Goal: Information Seeking & Learning: Check status

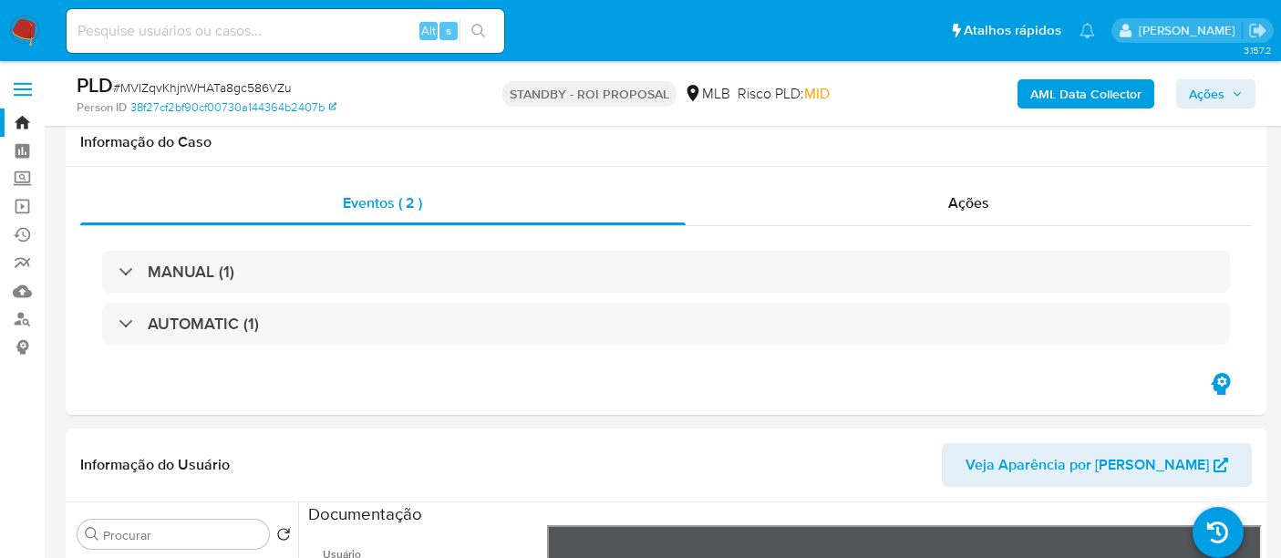
select select "10"
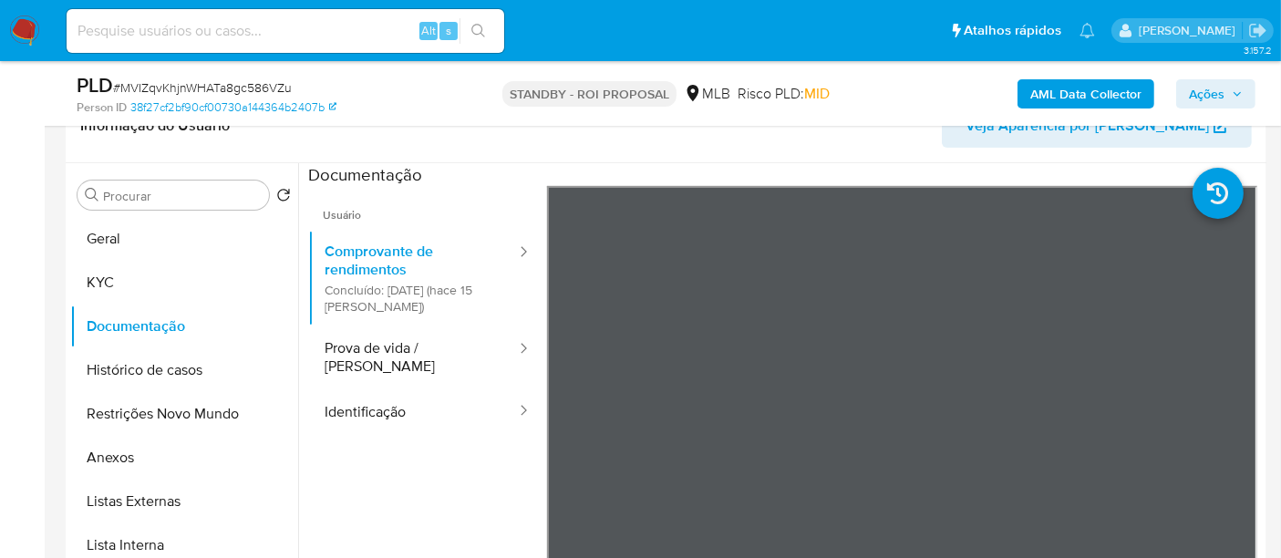
click at [314, 30] on input at bounding box center [285, 31] width 437 height 24
paste input "7PAyStmLxgo25S2vlzmDsc09"
type input "7PAyStmLxgo25S2vlzmDsc09"
click at [481, 28] on icon "search-icon" at bounding box center [478, 31] width 14 height 14
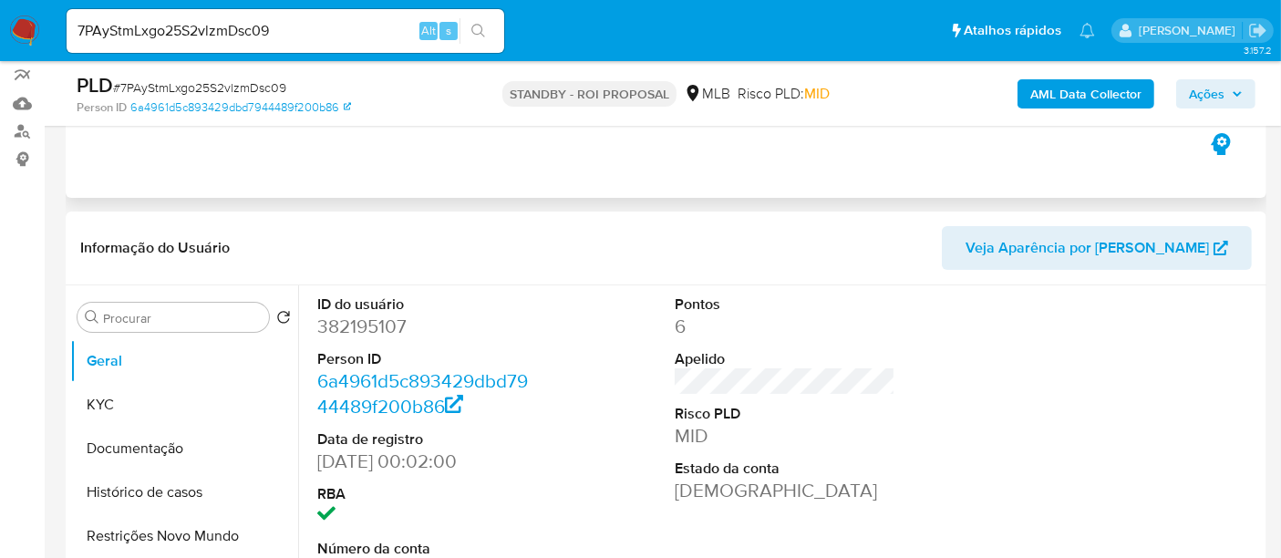
scroll to position [303, 0]
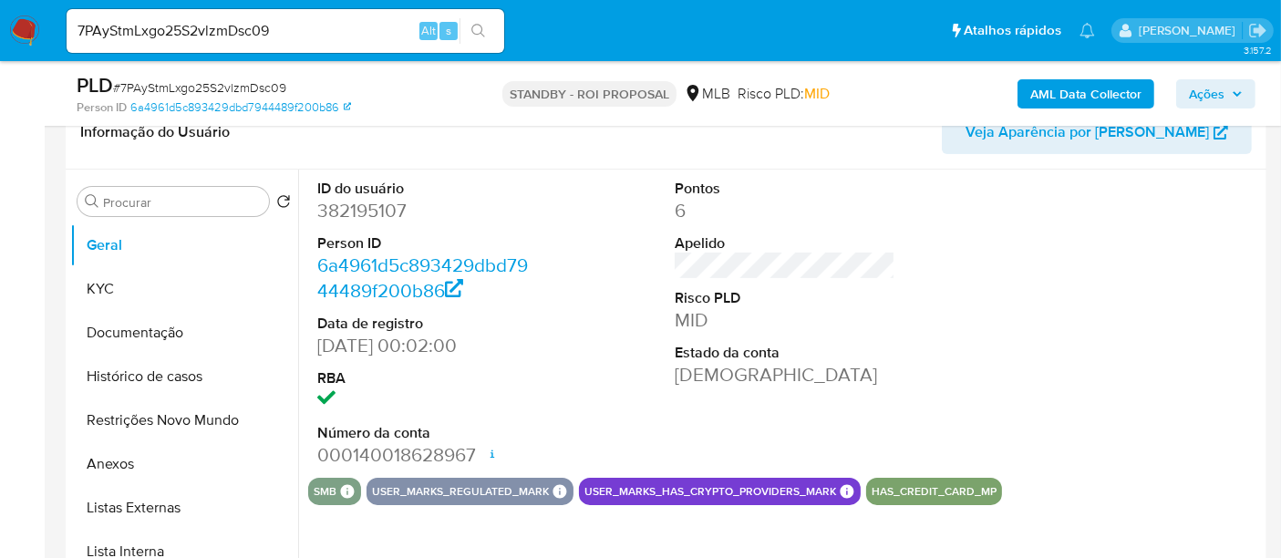
select select "10"
click at [111, 273] on button "KYC" at bounding box center [176, 289] width 213 height 44
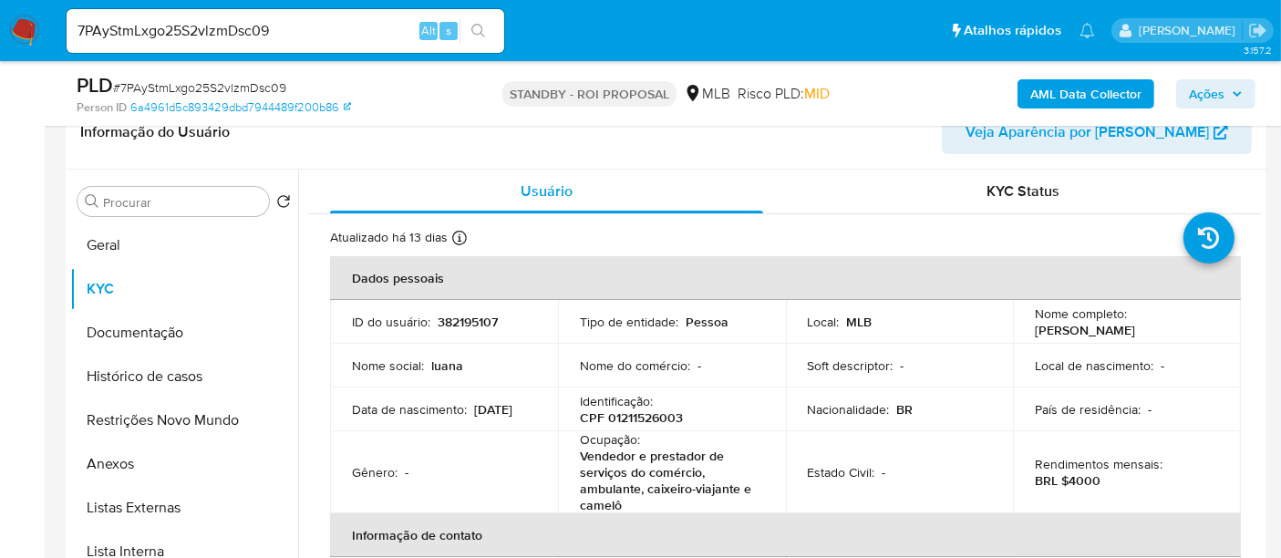
drag, startPoint x: 146, startPoint y: 320, endPoint x: 305, endPoint y: 322, distance: 159.5
click at [148, 320] on button "Documentação" at bounding box center [184, 333] width 228 height 44
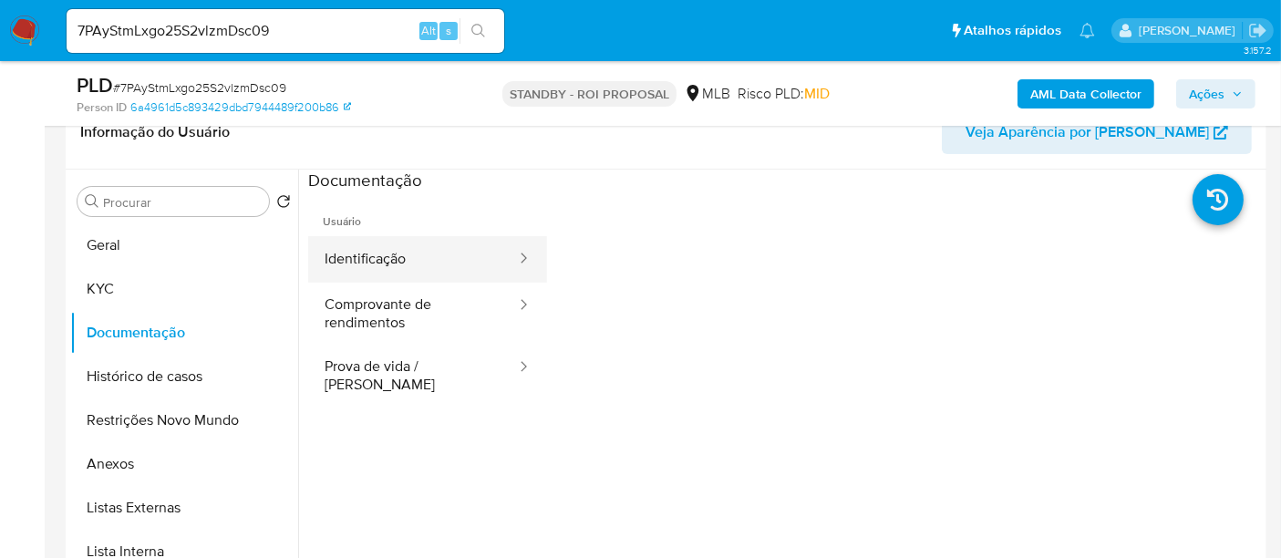
drag, startPoint x: 385, startPoint y: 251, endPoint x: 530, endPoint y: 266, distance: 145.7
click at [387, 252] on button "Identificação" at bounding box center [413, 259] width 210 height 46
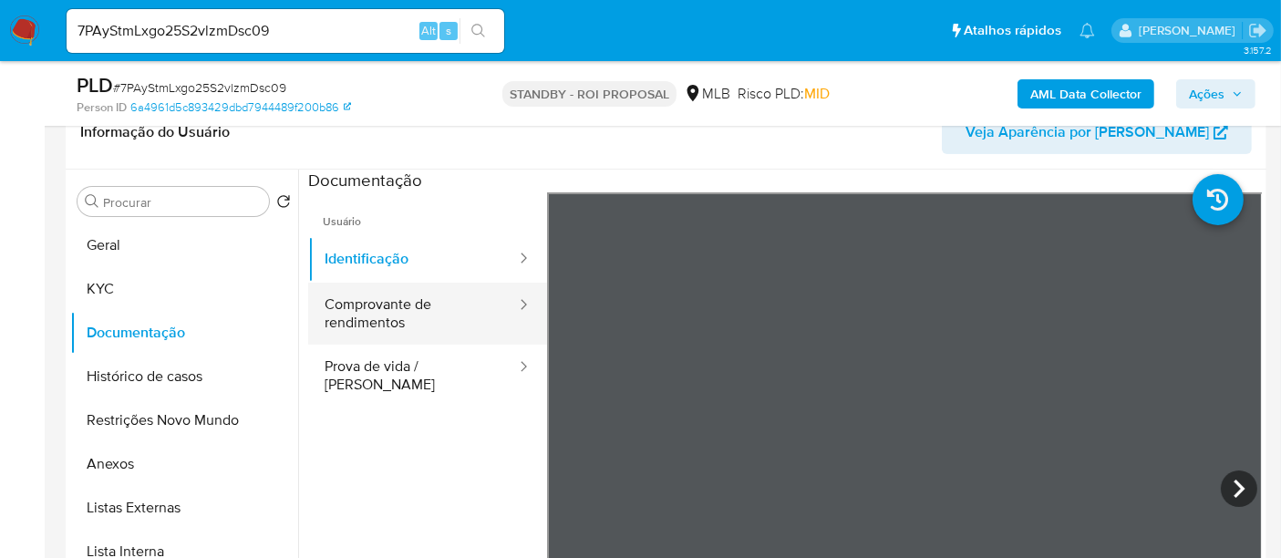
click at [390, 316] on button "Comprovante de rendimentos" at bounding box center [413, 314] width 210 height 62
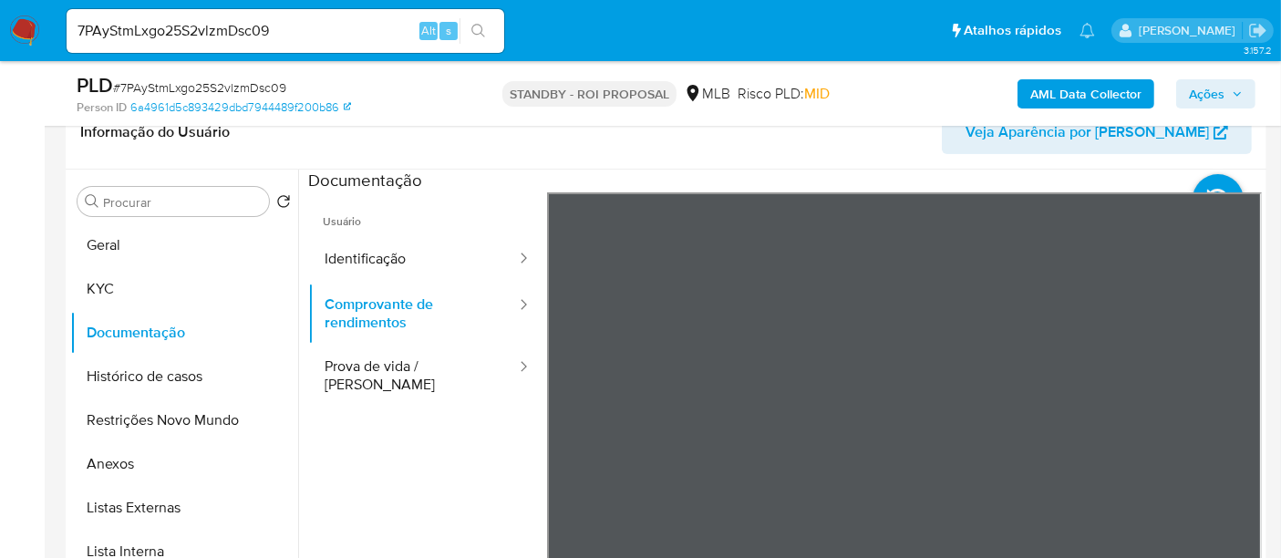
drag, startPoint x: 1245, startPoint y: 217, endPoint x: 1256, endPoint y: 397, distance: 180.8
click at [1256, 397] on div at bounding box center [779, 403] width 963 height 467
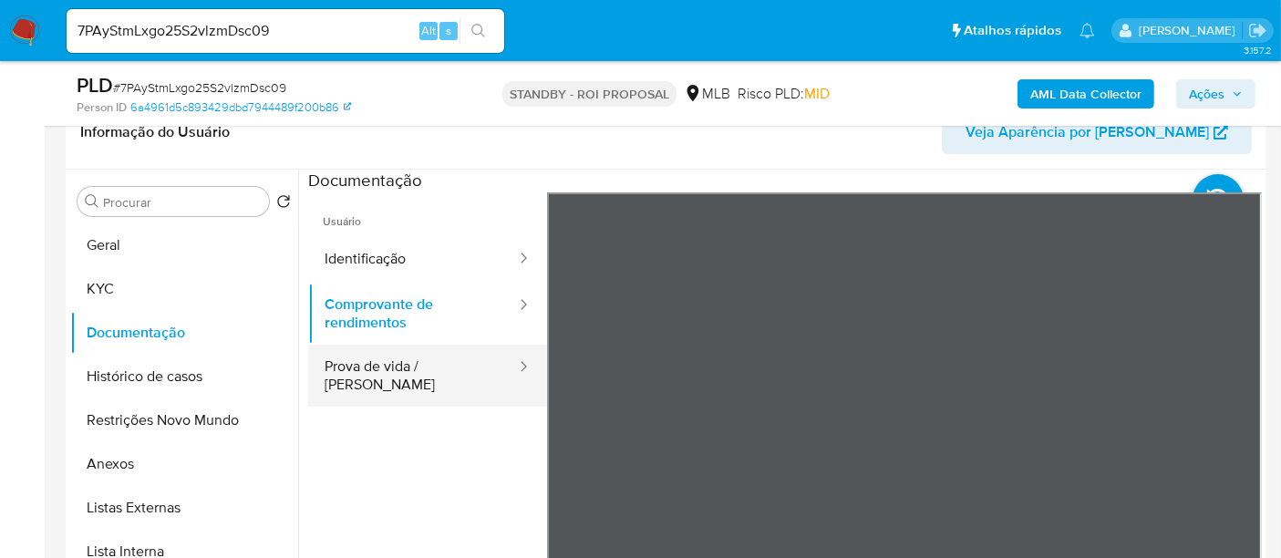
drag, startPoint x: 404, startPoint y: 360, endPoint x: 518, endPoint y: 370, distance: 114.4
click at [404, 359] on button "Prova de vida / [PERSON_NAME]" at bounding box center [413, 376] width 210 height 62
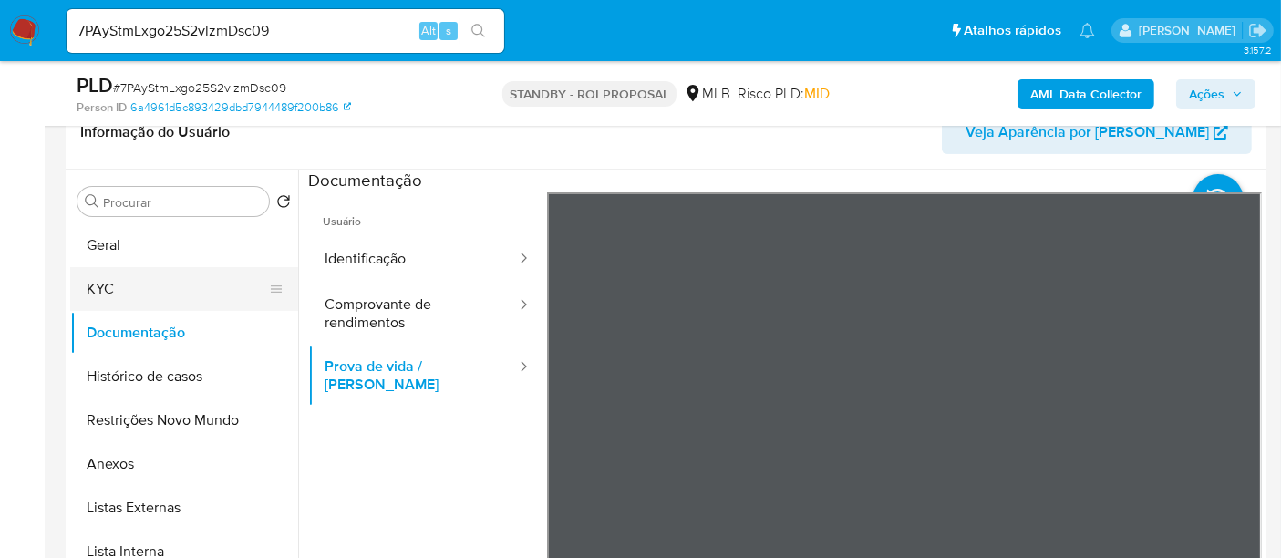
click at [104, 284] on button "KYC" at bounding box center [176, 289] width 213 height 44
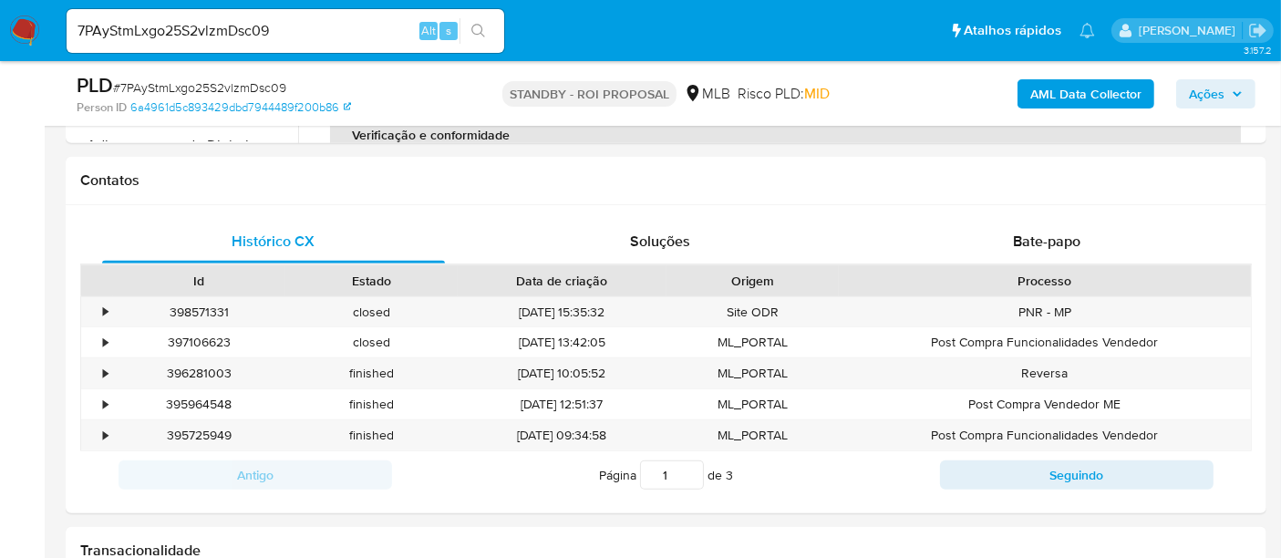
scroll to position [792, 0]
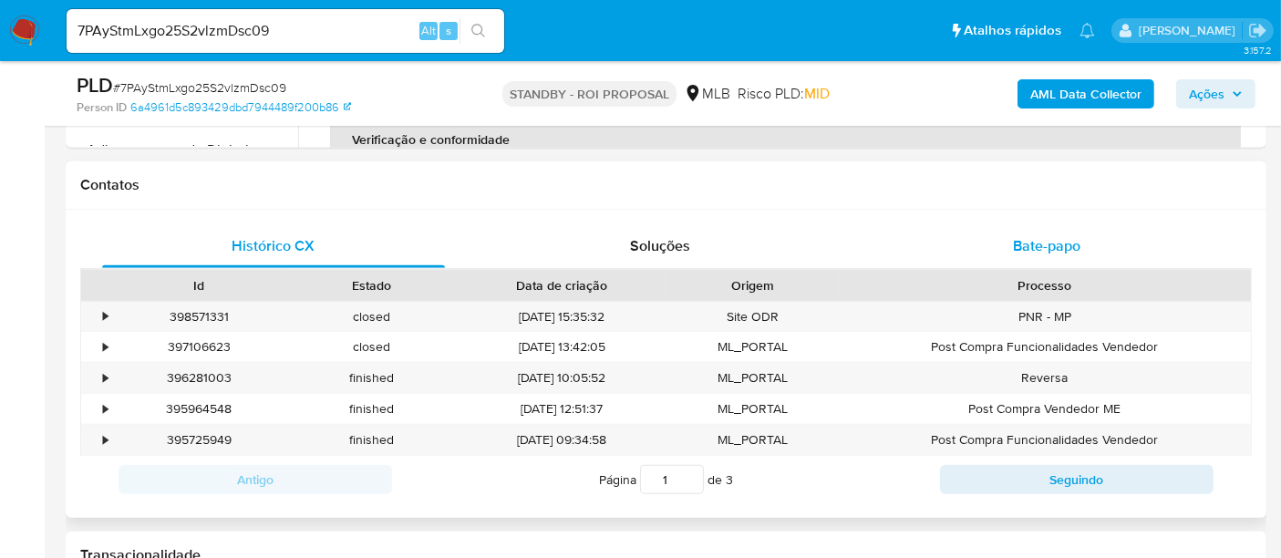
click at [1035, 244] on span "Bate-papo" at bounding box center [1046, 245] width 67 height 21
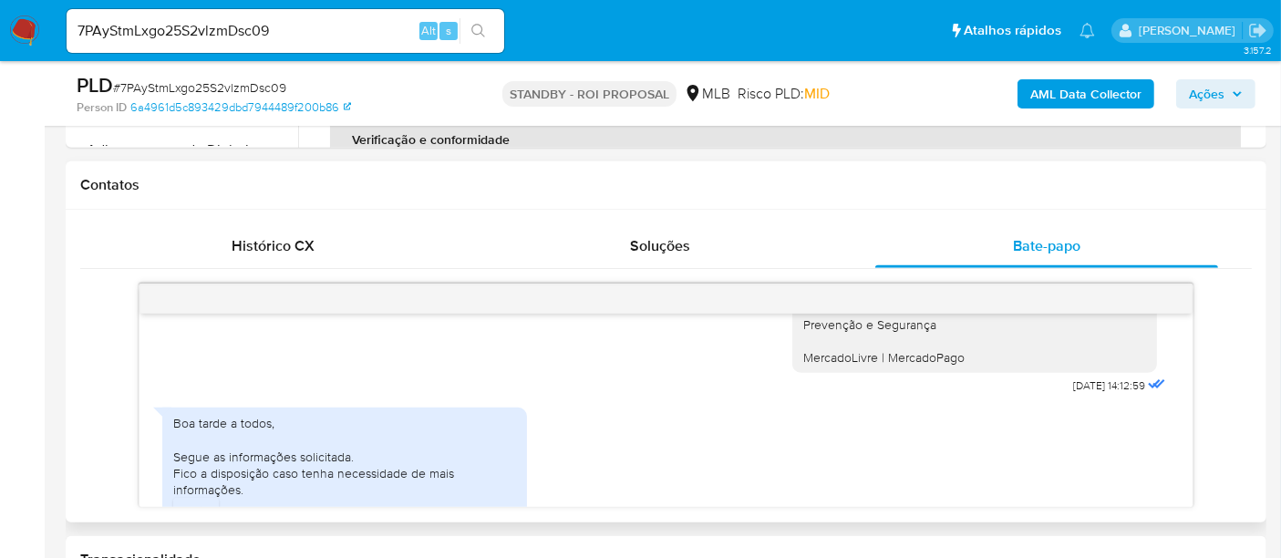
scroll to position [592, 0]
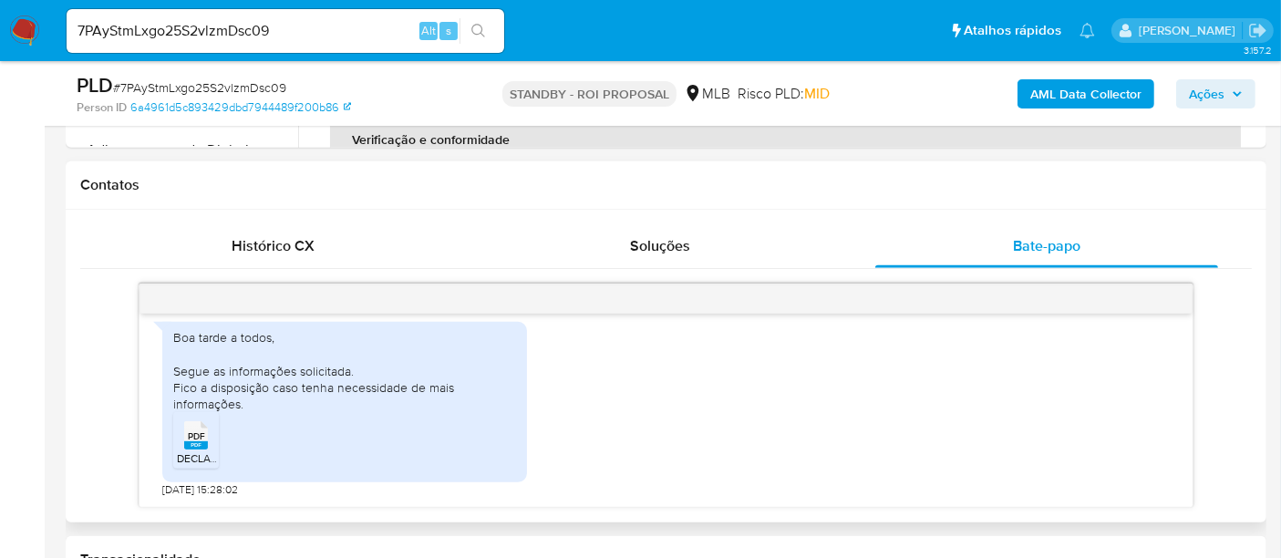
click at [186, 441] on rect at bounding box center [196, 445] width 24 height 8
click at [186, 441] on icon "Downloading file" at bounding box center [196, 444] width 22 height 22
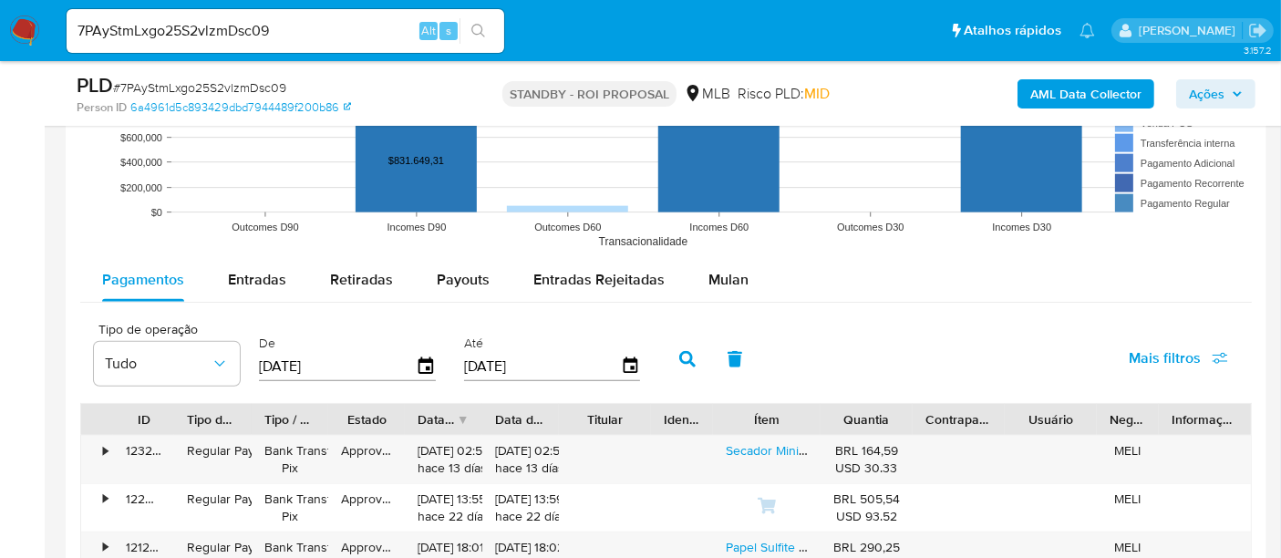
scroll to position [1721, 0]
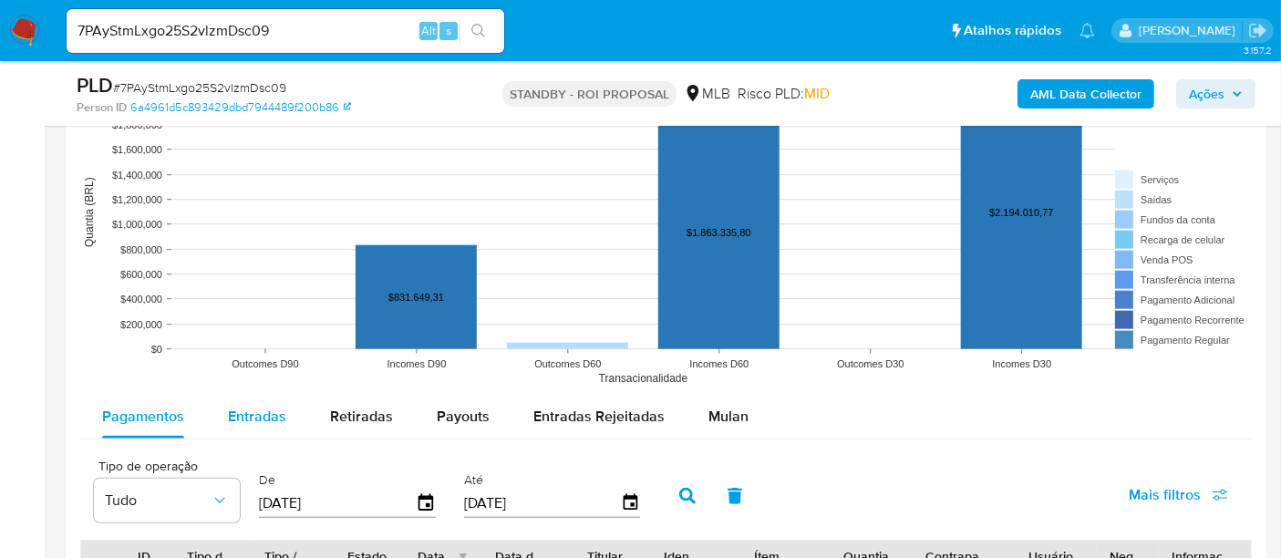
click at [246, 411] on span "Entradas" at bounding box center [257, 416] width 58 height 21
select select "10"
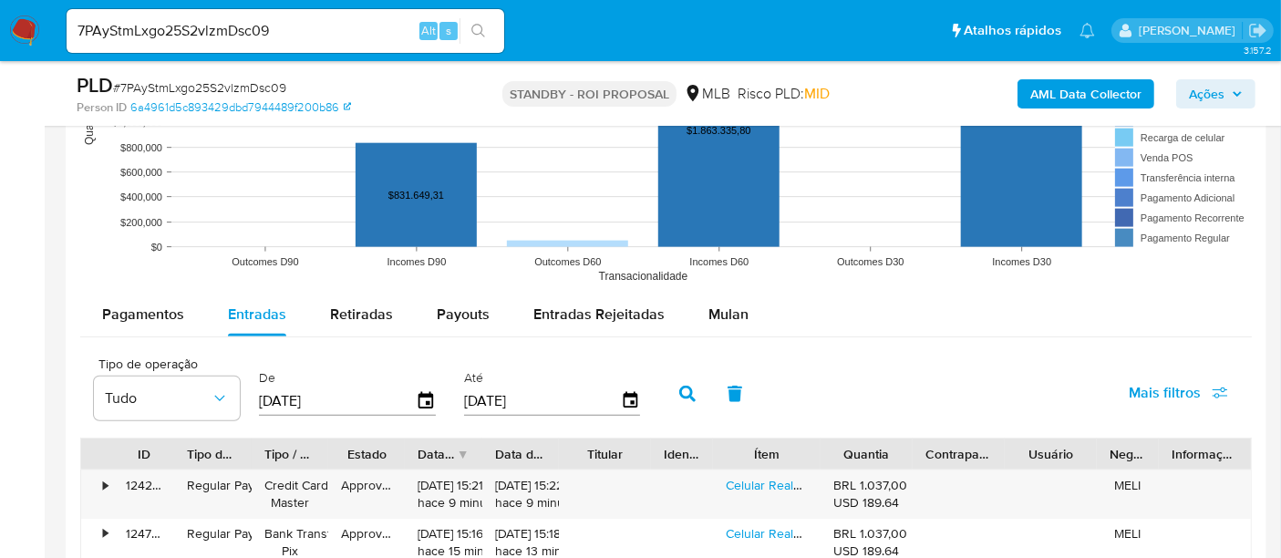
scroll to position [1924, 0]
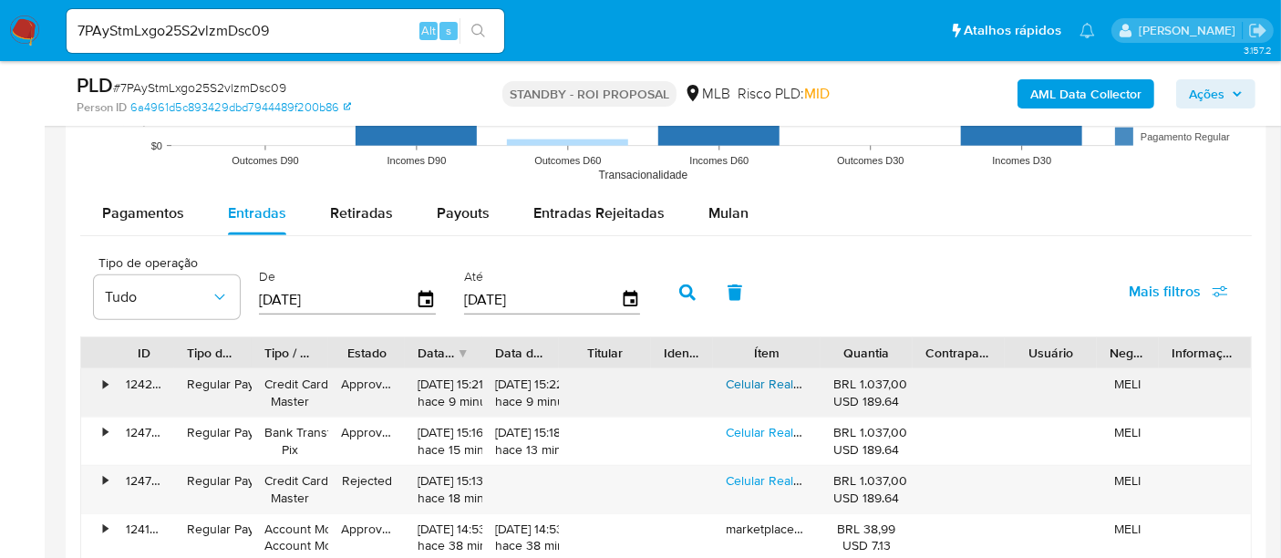
click at [771, 381] on link "Celular Realme C75x 256gb 8gb Ram Nfc Ip69 Cor Azul" at bounding box center [882, 384] width 314 height 18
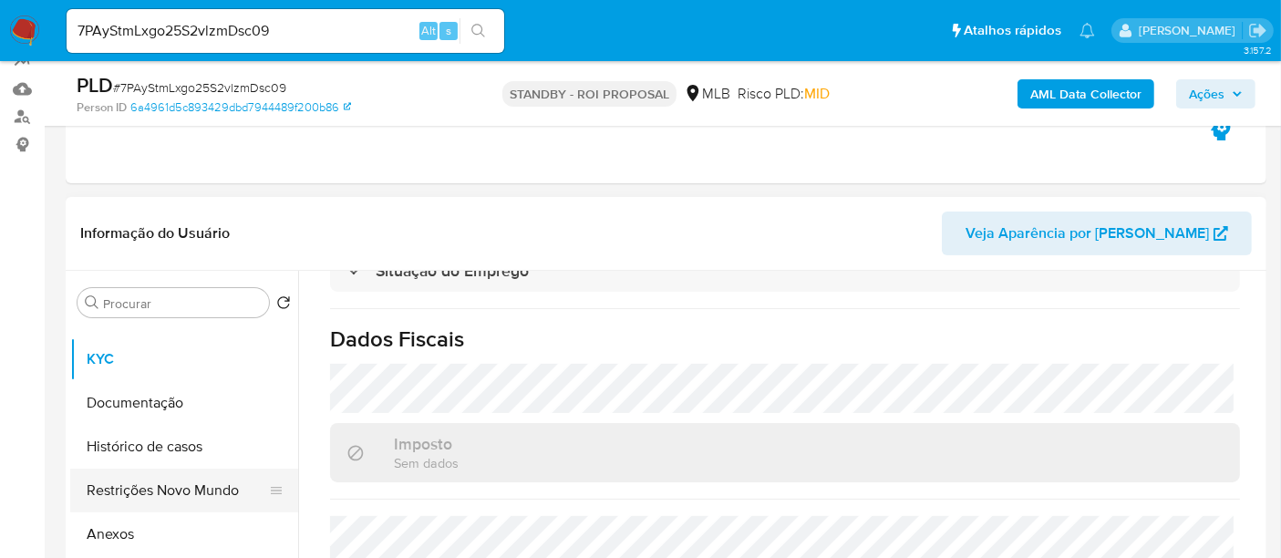
scroll to position [0, 0]
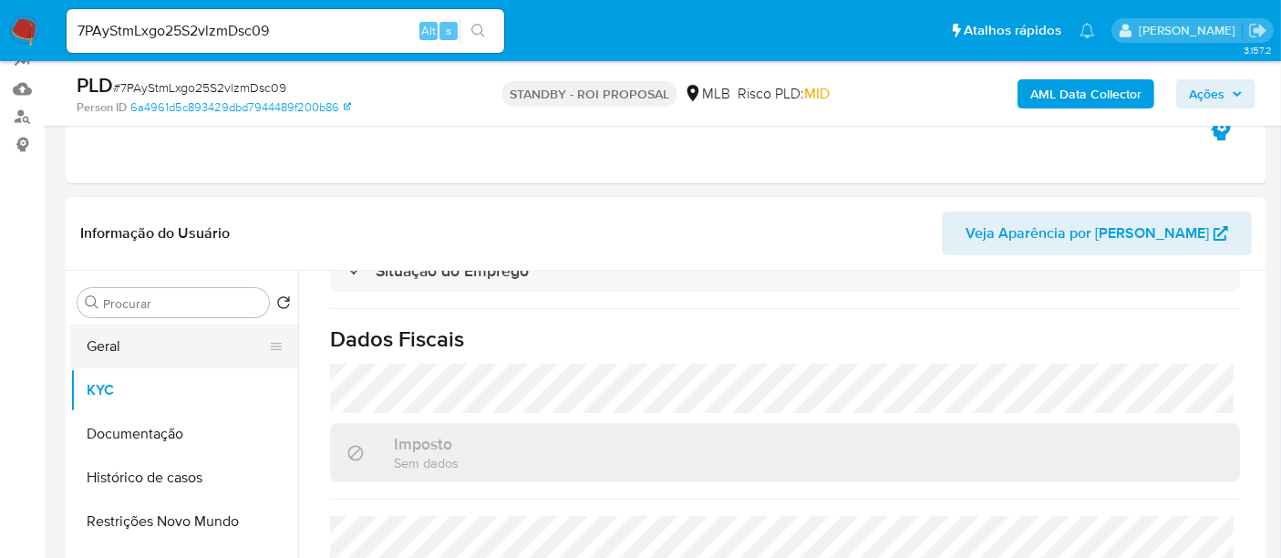
click at [117, 345] on button "Geral" at bounding box center [176, 346] width 213 height 44
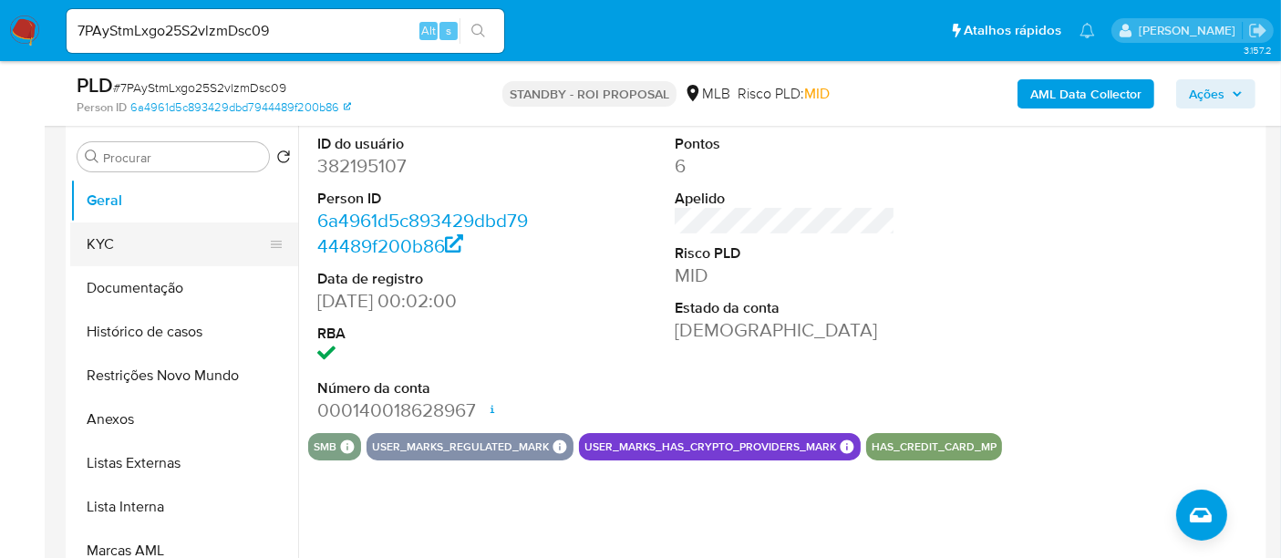
scroll to position [303, 0]
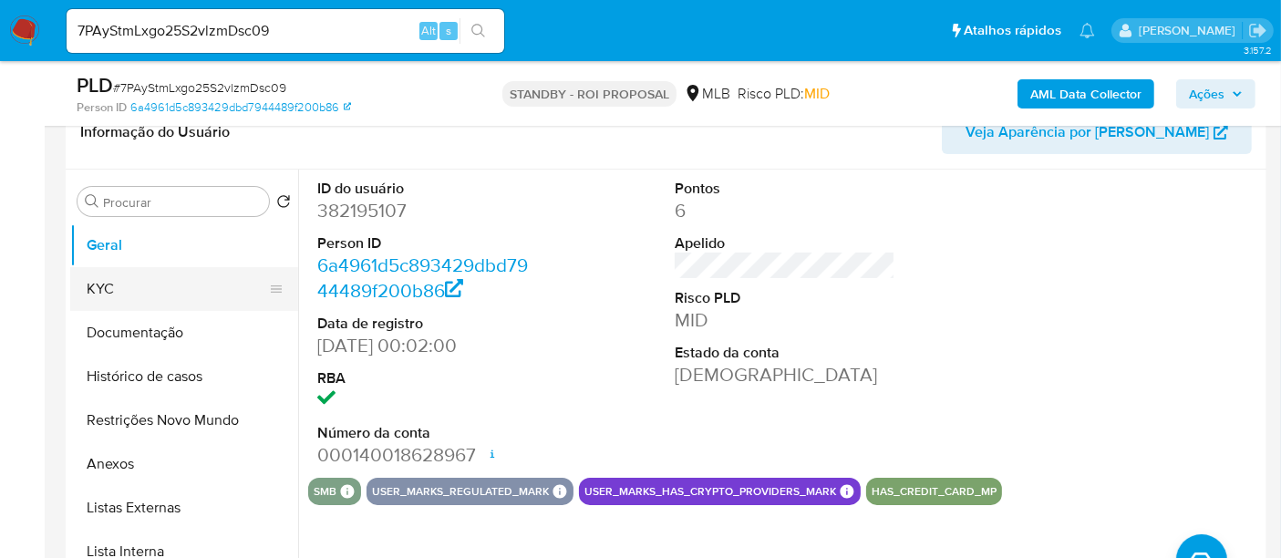
click at [138, 286] on button "KYC" at bounding box center [176, 289] width 213 height 44
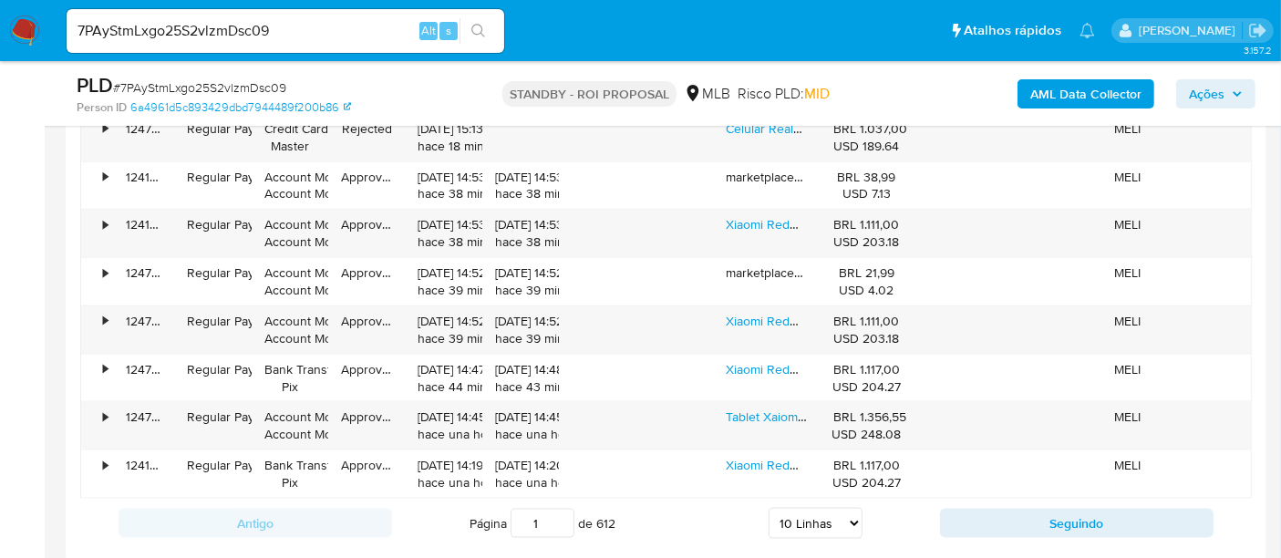
scroll to position [2329, 0]
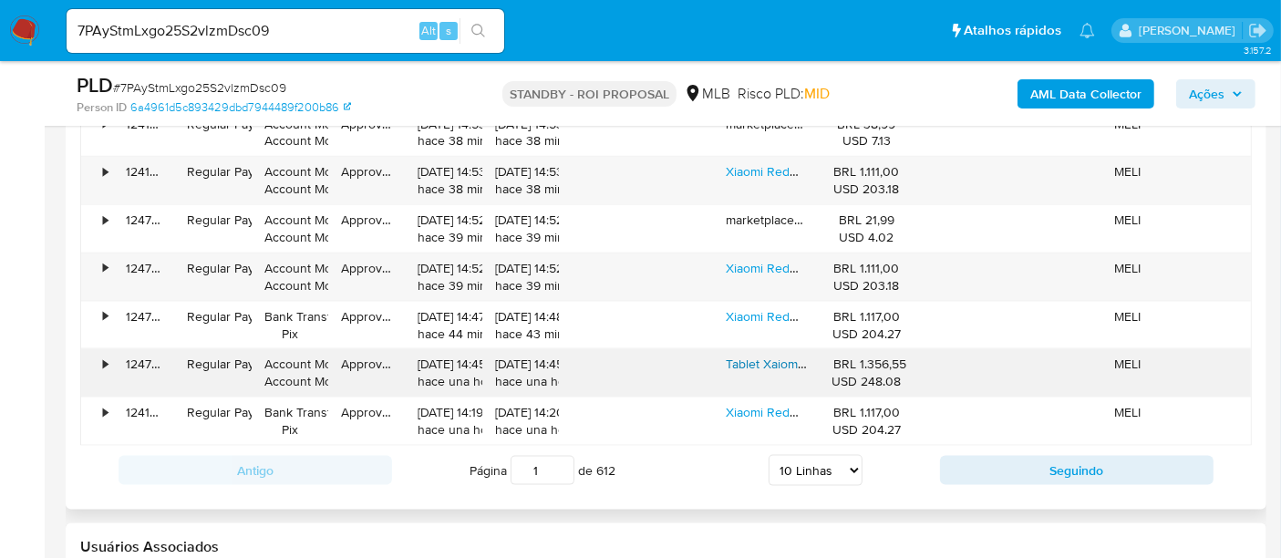
click at [773, 355] on link "Tablet Xaiomi Redmi Pad 2 11'' 256gb 8gb Ram Wi-fi Cor Cinza" at bounding box center [898, 364] width 347 height 18
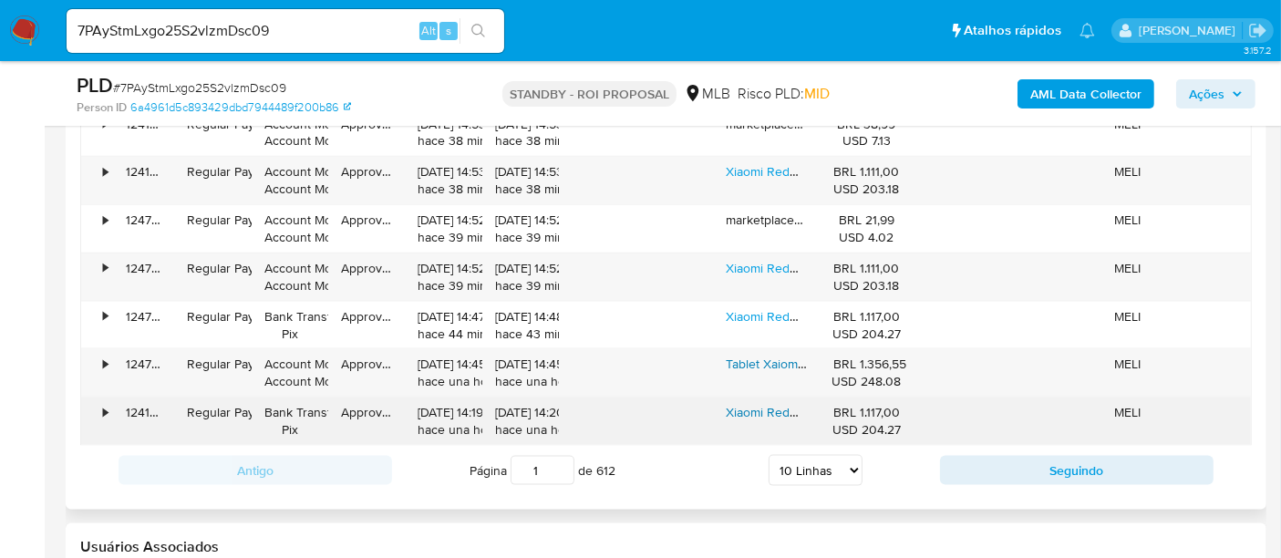
click at [744, 410] on link "Xiaomi Redmi Note 14 Dual Sim 4g 8gb 256gb Cor Preto" at bounding box center [883, 412] width 317 height 18
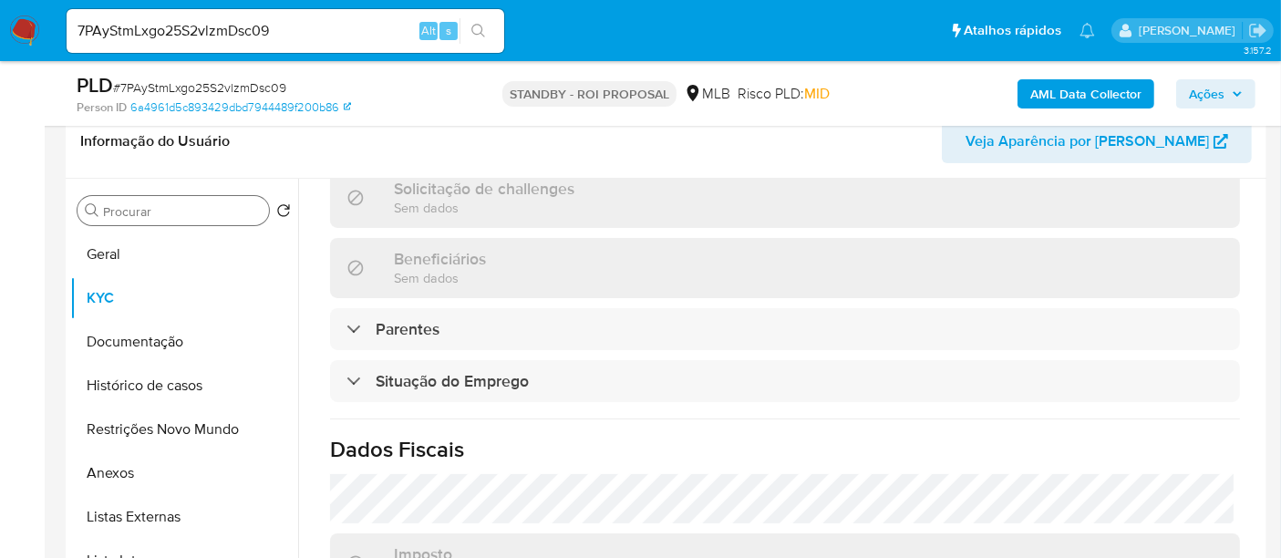
scroll to position [202, 0]
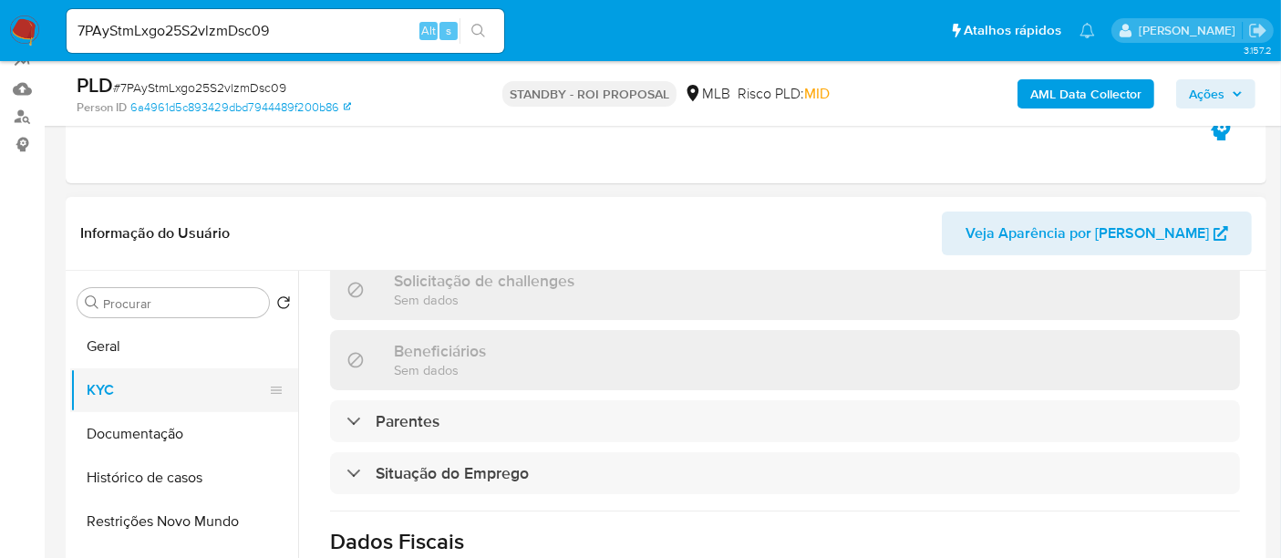
click at [95, 397] on button "KYC" at bounding box center [176, 390] width 213 height 44
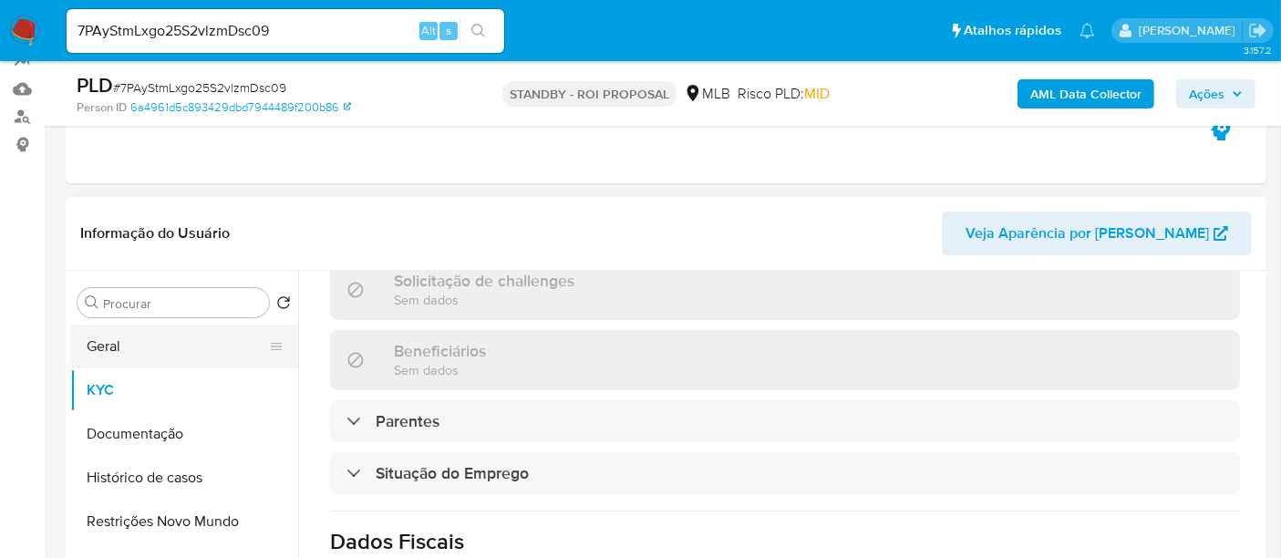
click at [98, 344] on button "Geral" at bounding box center [176, 346] width 213 height 44
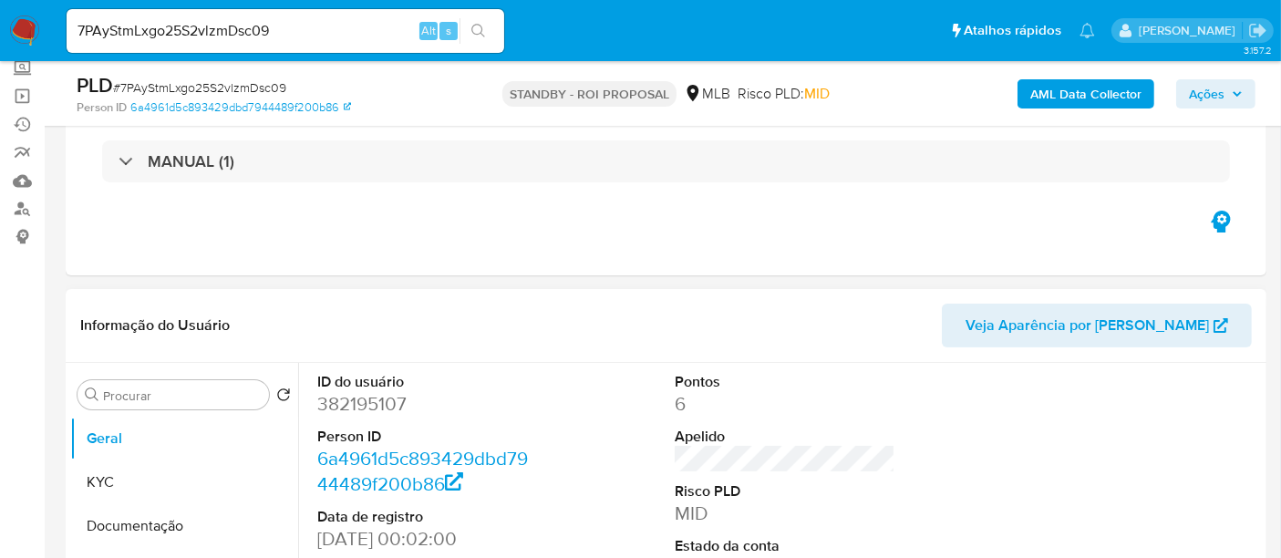
scroll to position [101, 0]
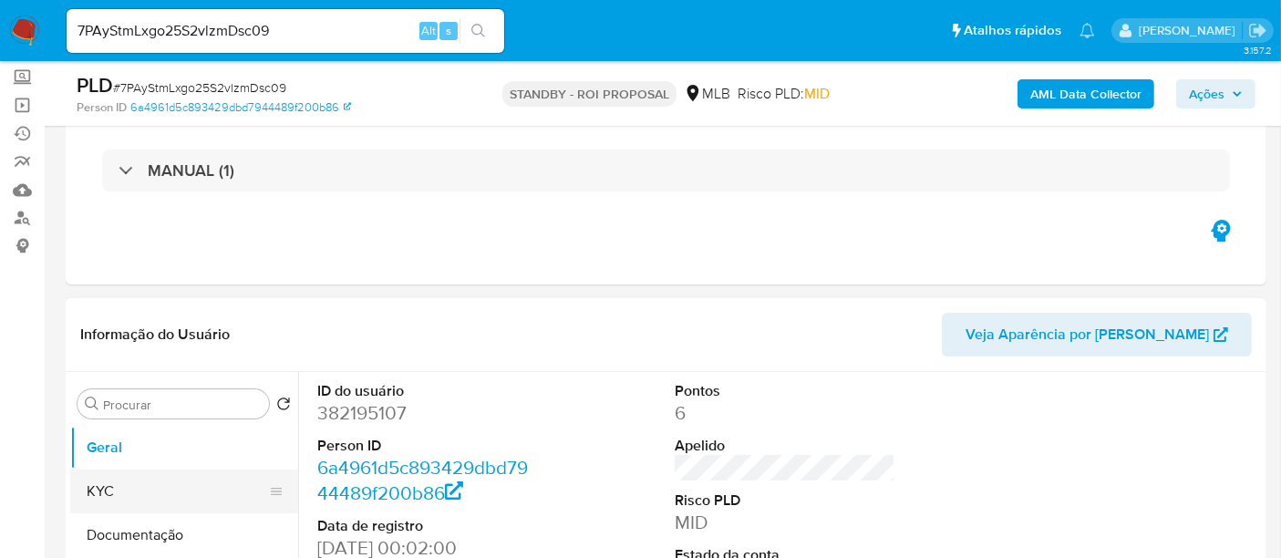
click at [119, 496] on button "KYC" at bounding box center [176, 491] width 213 height 44
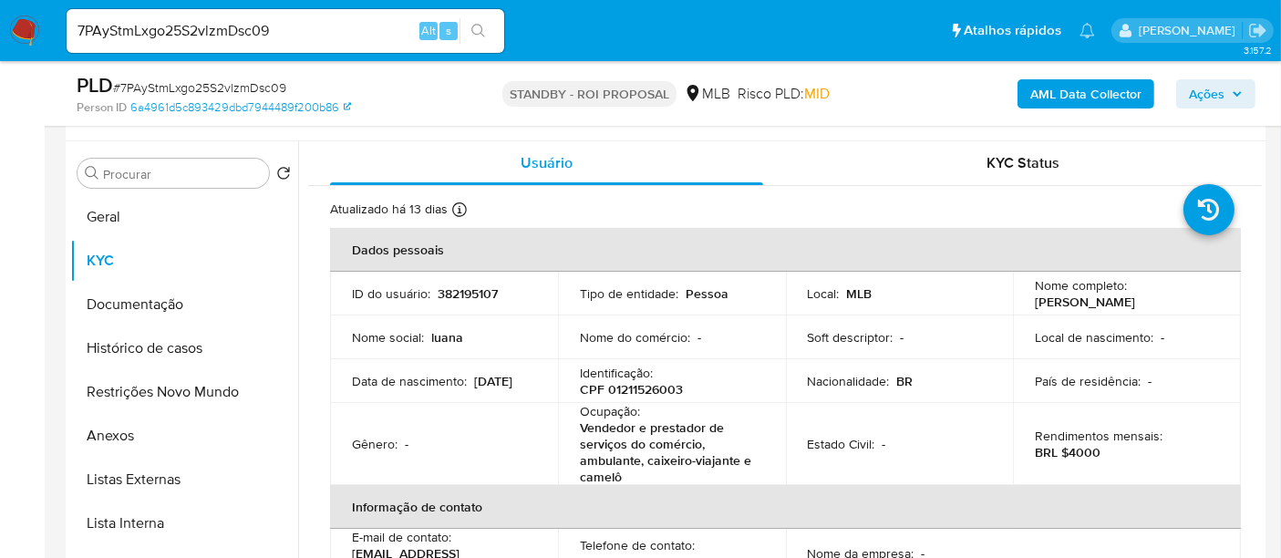
scroll to position [336, 0]
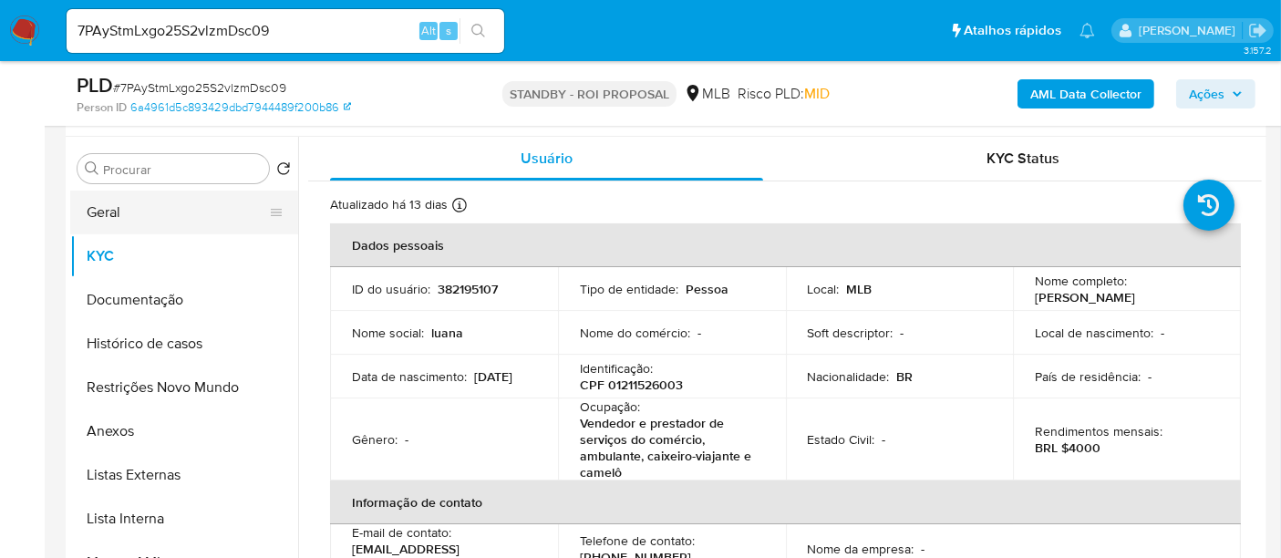
click at [105, 210] on button "Geral" at bounding box center [176, 212] width 213 height 44
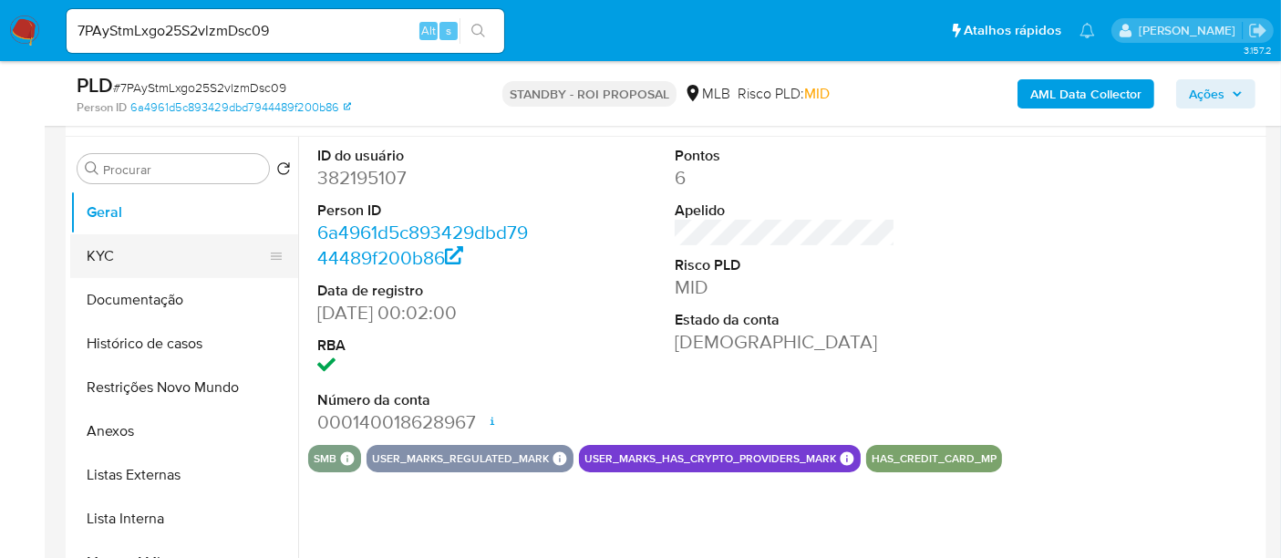
click at [120, 253] on button "KYC" at bounding box center [176, 256] width 213 height 44
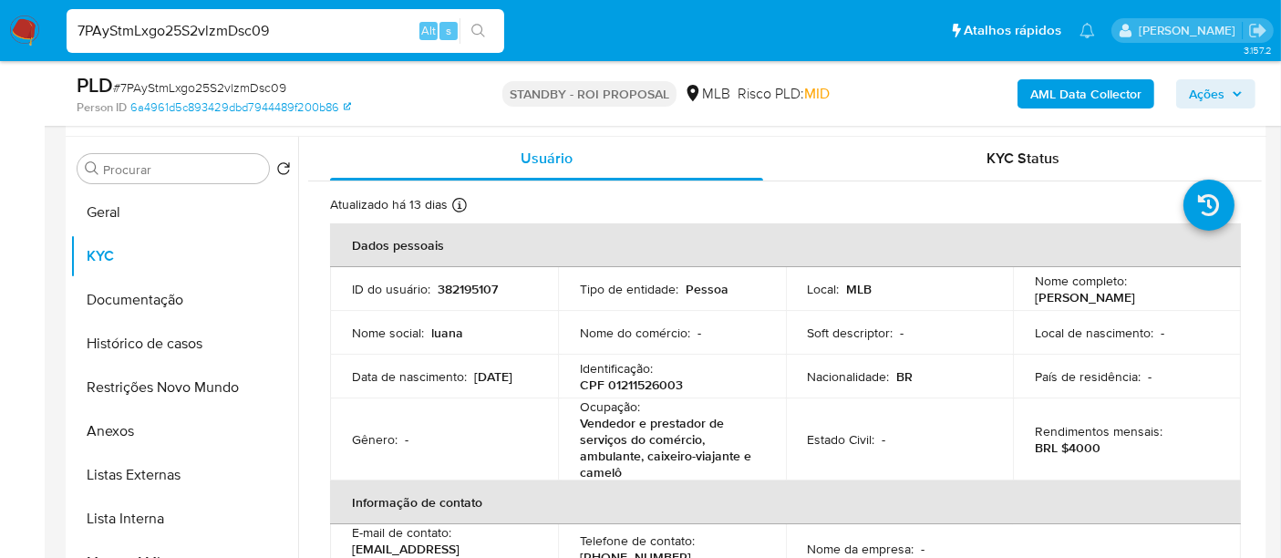
drag, startPoint x: 81, startPoint y: 27, endPoint x: 271, endPoint y: 37, distance: 189.8
click at [271, 37] on input "7PAyStmLxgo25S2vlzmDsc09" at bounding box center [285, 31] width 437 height 24
click at [316, 27] on input "7PAyStmLxgo25S2vlzmDsc09" at bounding box center [285, 31] width 437 height 24
drag, startPoint x: 330, startPoint y: 27, endPoint x: 0, endPoint y: 9, distance: 330.4
click at [0, 9] on nav "Pausado Ver notificaciones 7PAyStmLxgo25S2vlzmDsc09 Alt s Atalhos rápidos Presi…" at bounding box center [640, 30] width 1281 height 61
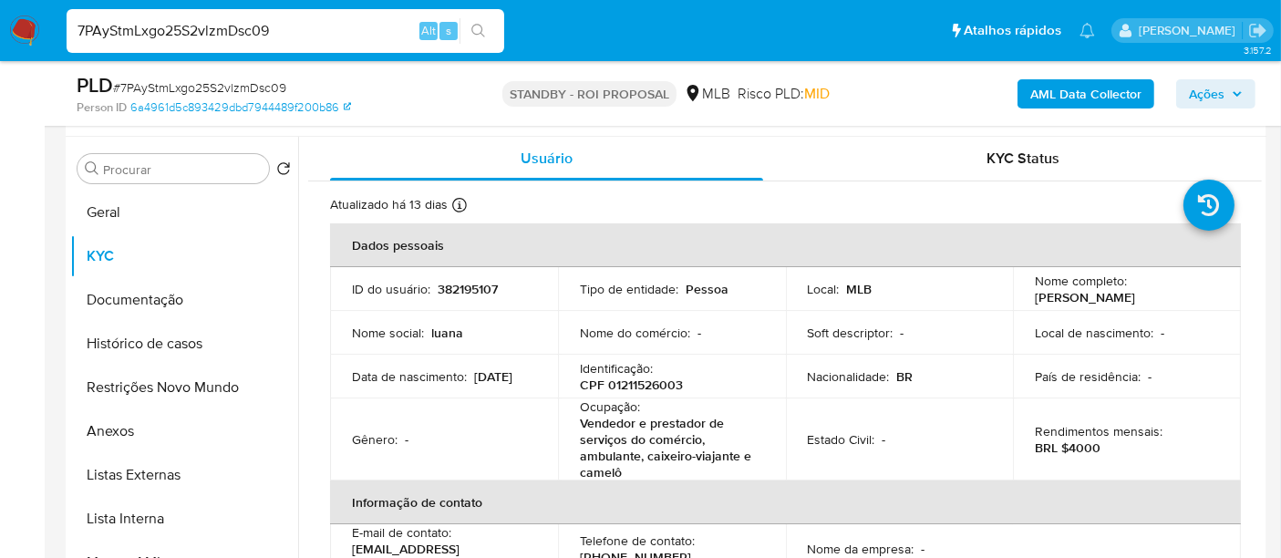
paste input "mHAEWEiGhUDtFS9tPlYey42q"
type input "mHAEWEiGhUDtFS9tPlYey42q"
click at [475, 26] on icon "search-icon" at bounding box center [478, 31] width 15 height 15
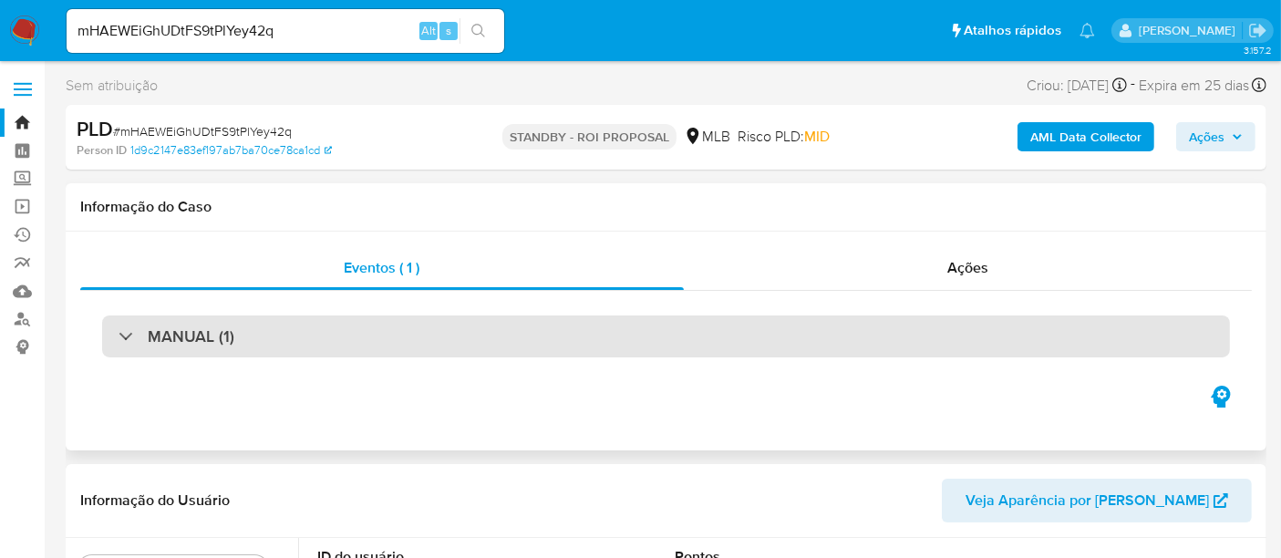
select select "10"
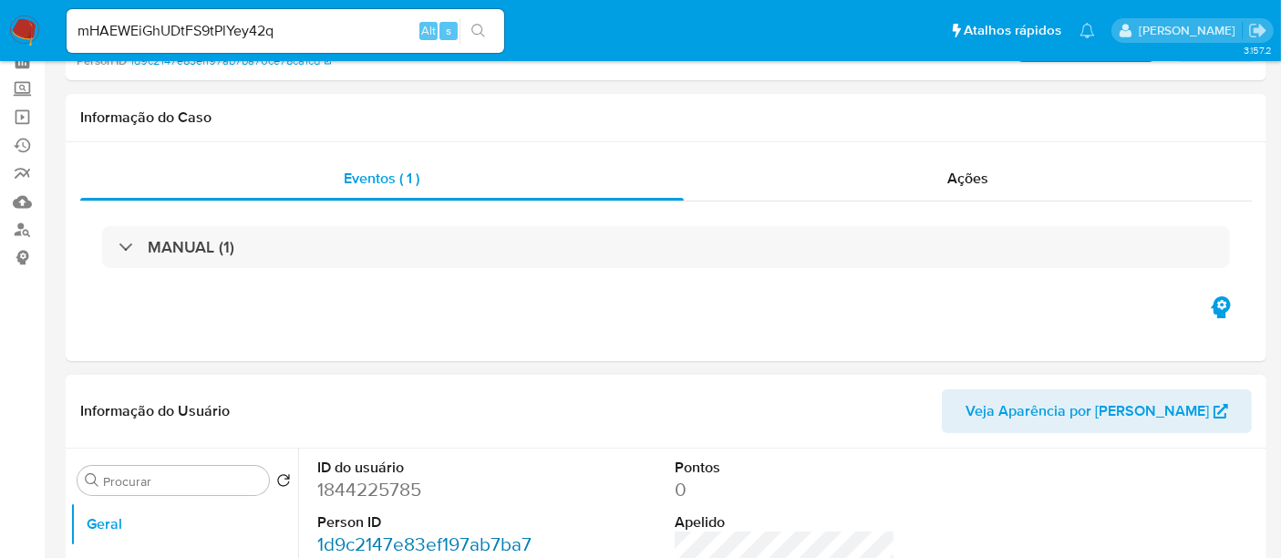
scroll to position [202, 0]
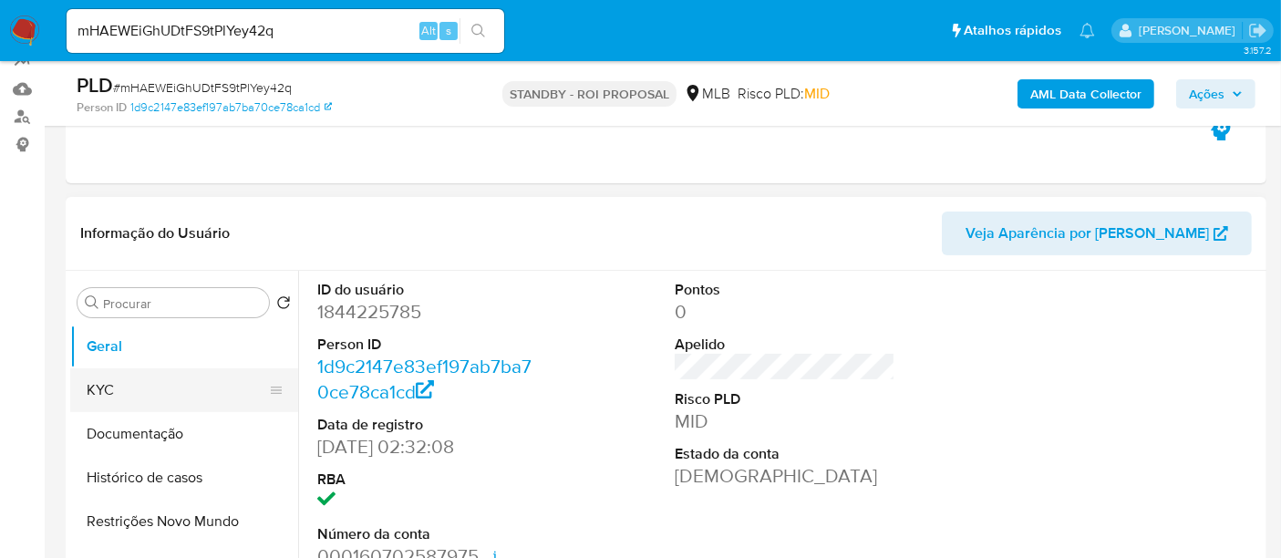
click at [107, 392] on button "KYC" at bounding box center [176, 390] width 213 height 44
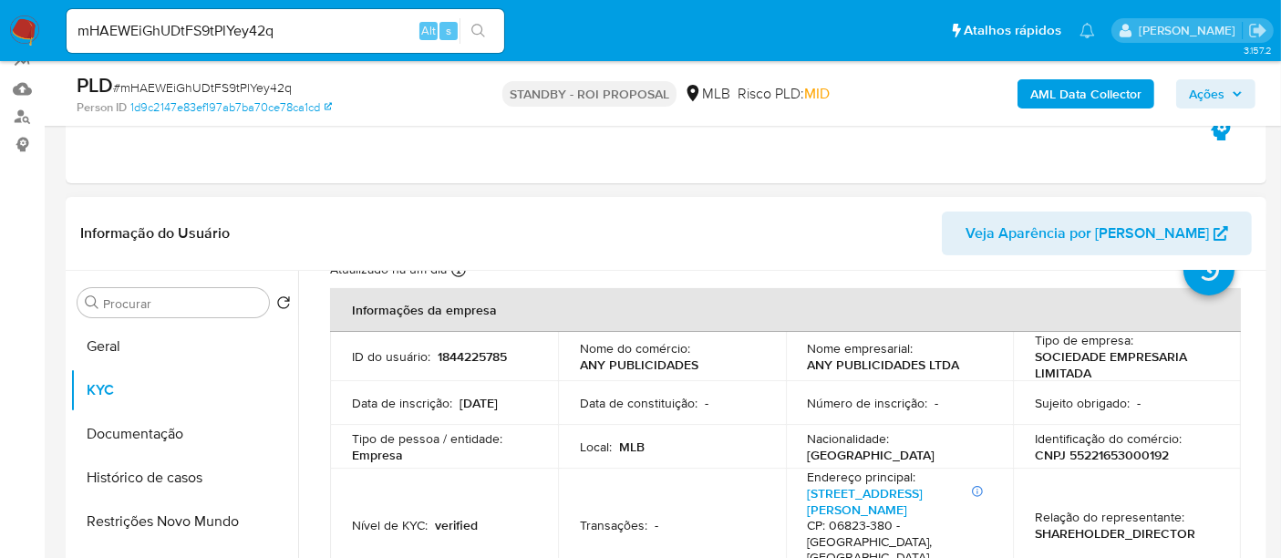
scroll to position [101, 0]
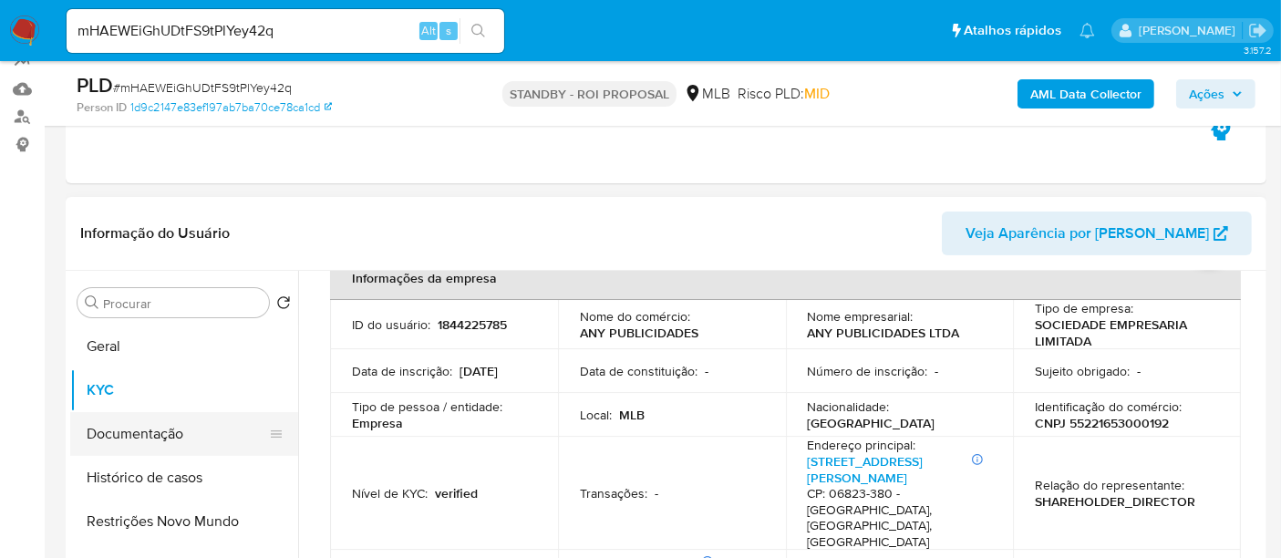
click at [146, 430] on button "Documentação" at bounding box center [176, 434] width 213 height 44
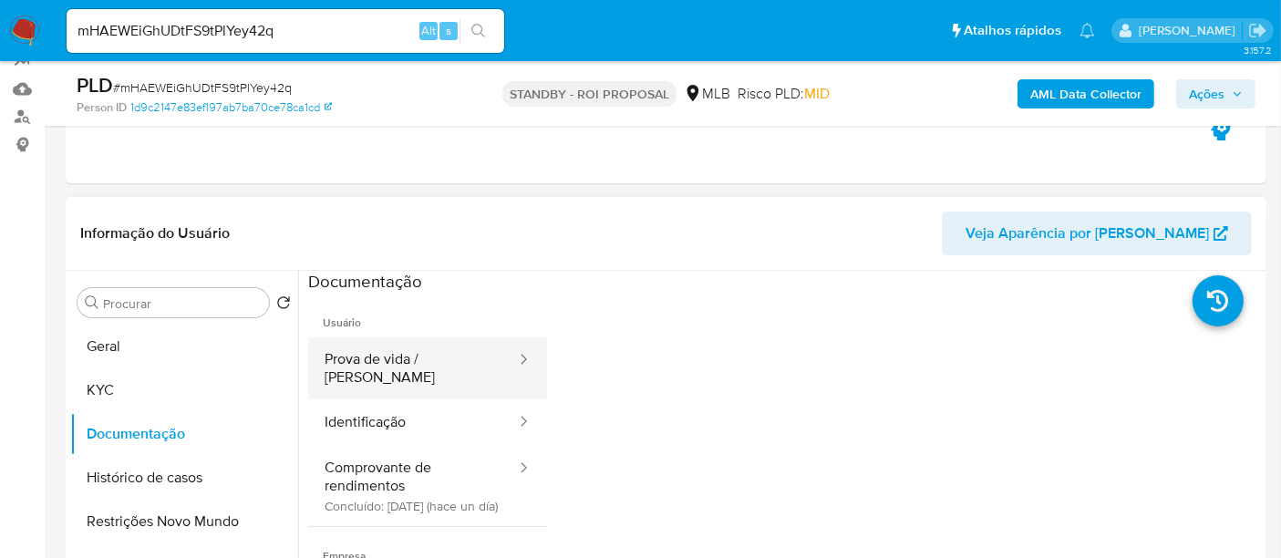
click at [432, 357] on button "Prova de vida / [PERSON_NAME]" at bounding box center [413, 368] width 210 height 62
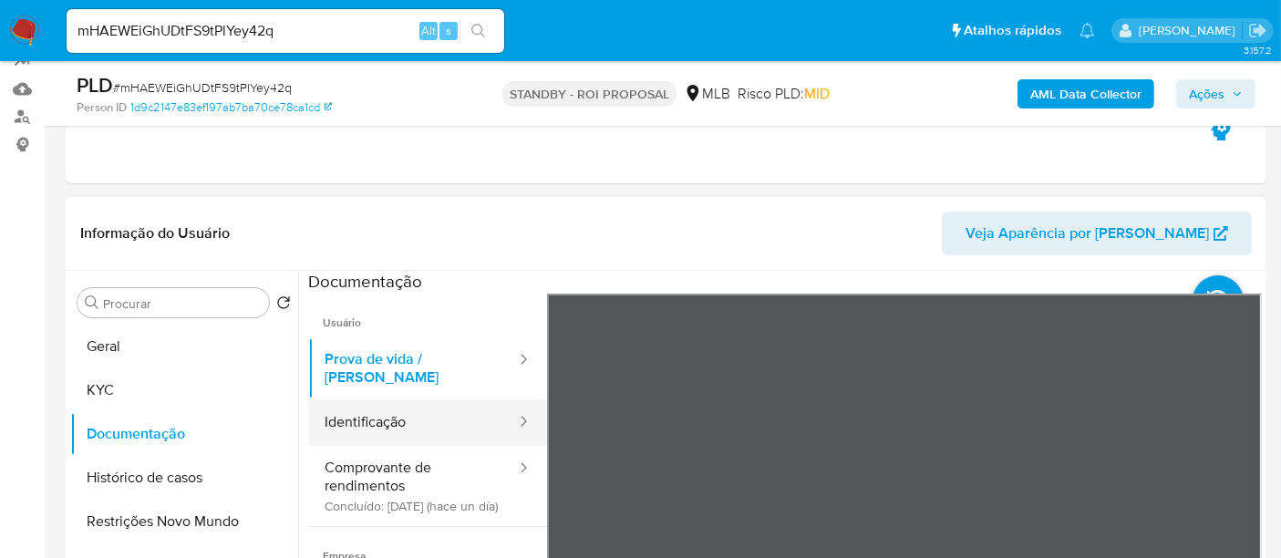
click at [342, 412] on button "Identificação" at bounding box center [413, 422] width 210 height 46
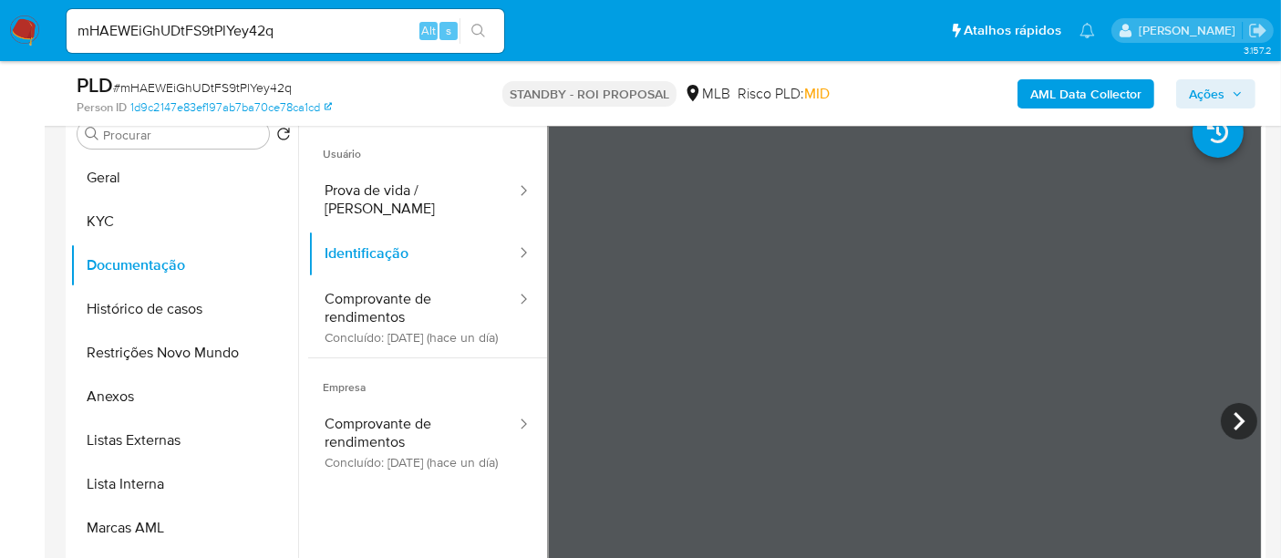
scroll to position [355, 0]
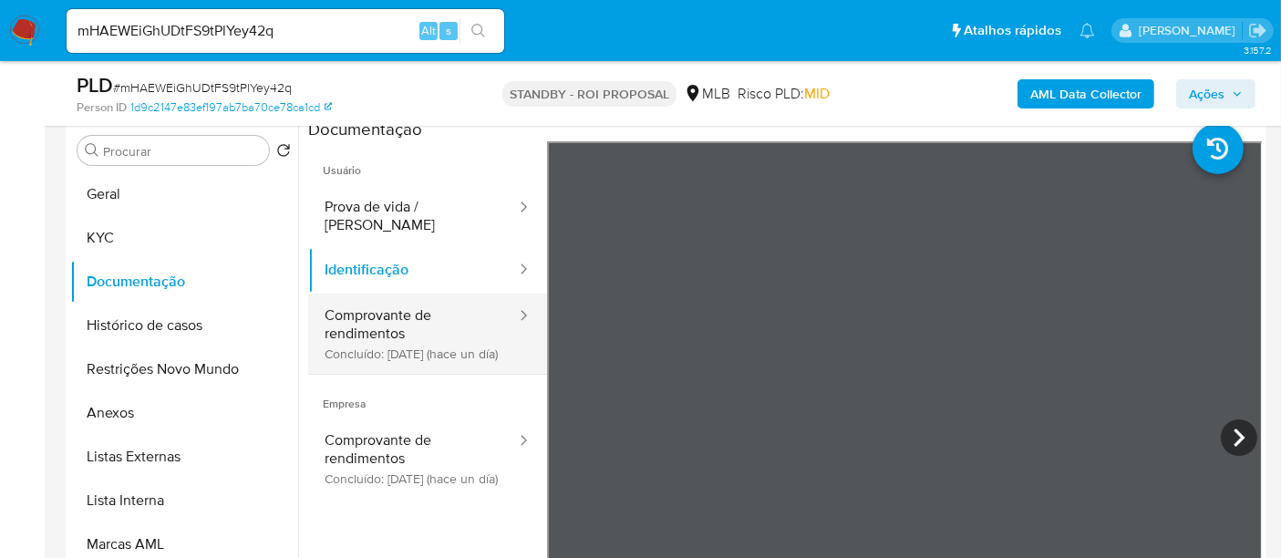
click at [363, 314] on button "Comprovante de rendimentos Concluído: [DATE] (hace un día)" at bounding box center [413, 333] width 210 height 80
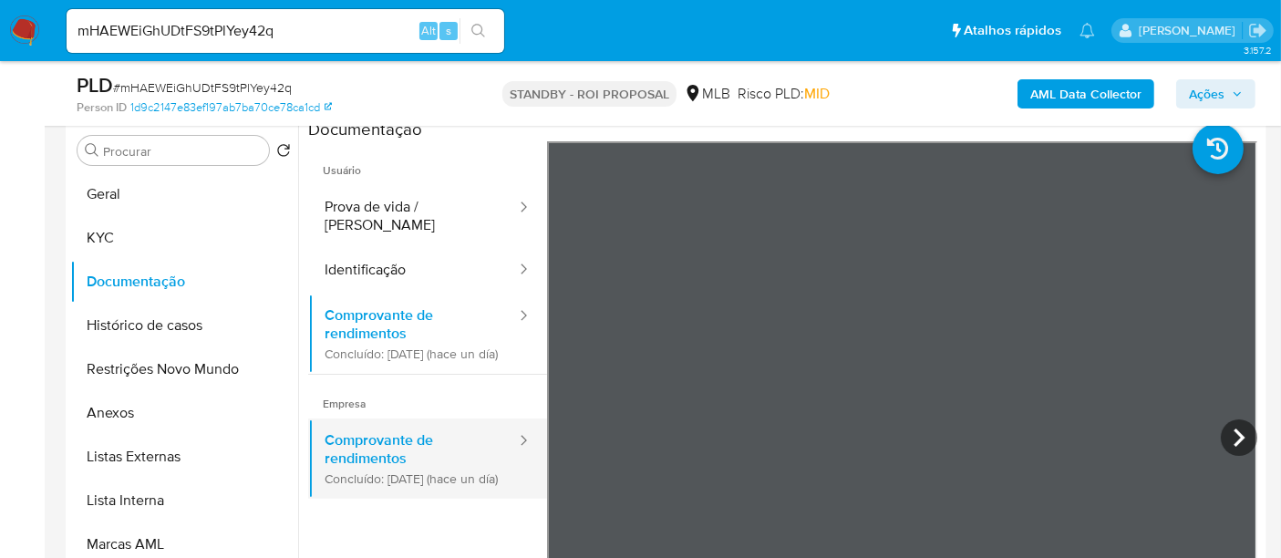
click at [386, 456] on button "Comprovante de rendimentos Concluído: [DATE] (hace un día)" at bounding box center [413, 458] width 210 height 80
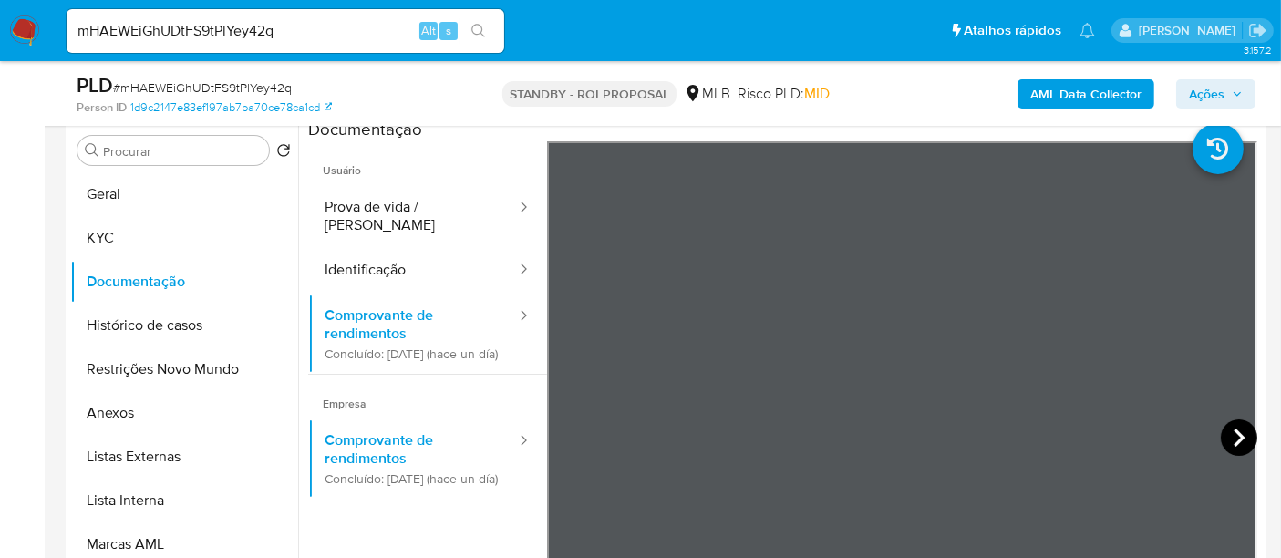
click at [1234, 437] on icon at bounding box center [1238, 437] width 11 height 18
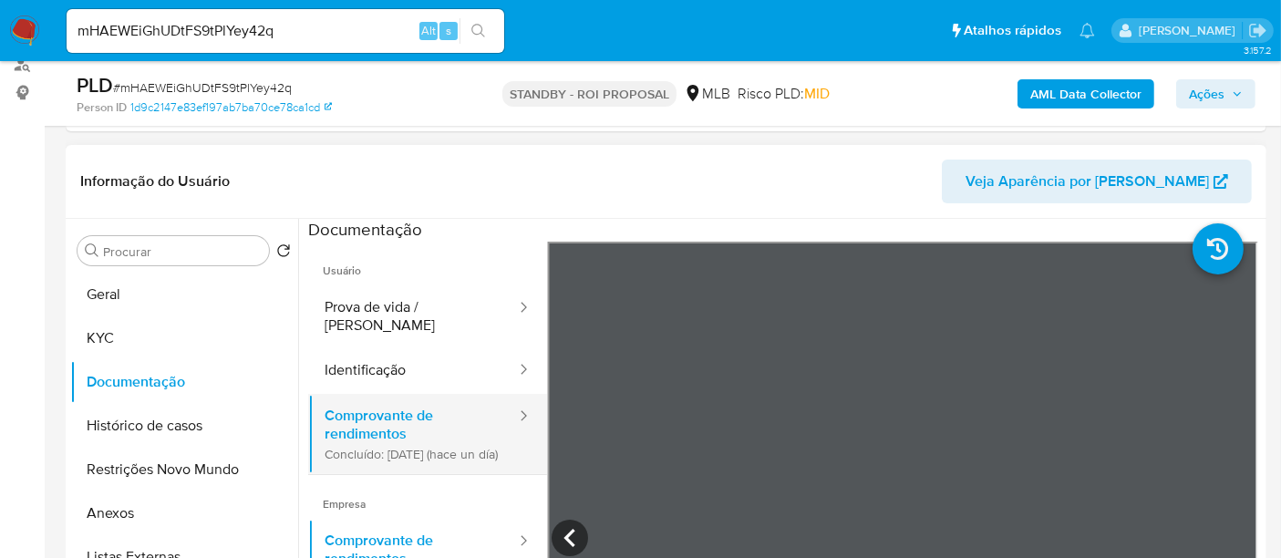
scroll to position [253, 0]
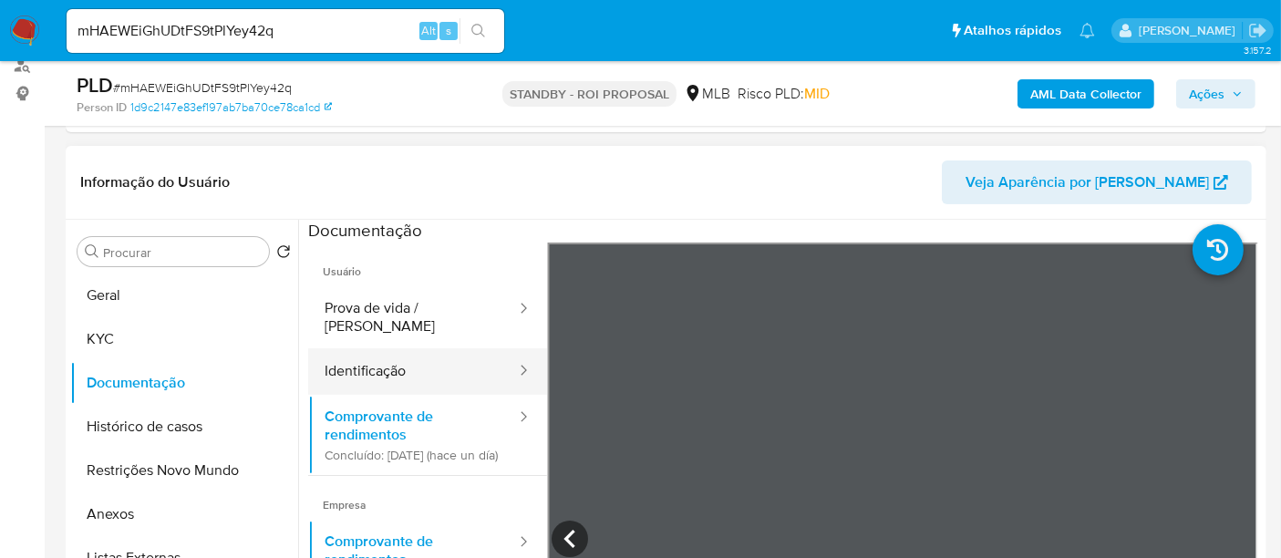
click at [369, 352] on button "Identificação" at bounding box center [413, 371] width 210 height 46
